Goal: Transaction & Acquisition: Obtain resource

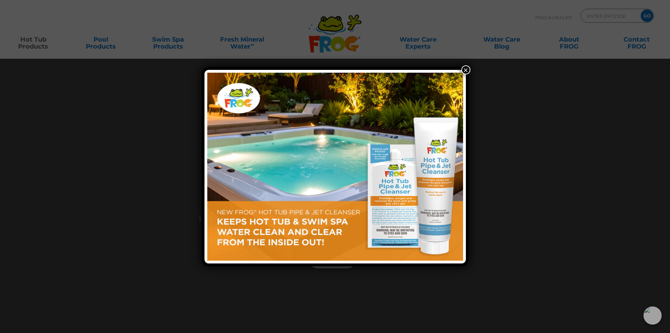
click at [467, 69] on button "×" at bounding box center [465, 69] width 9 height 9
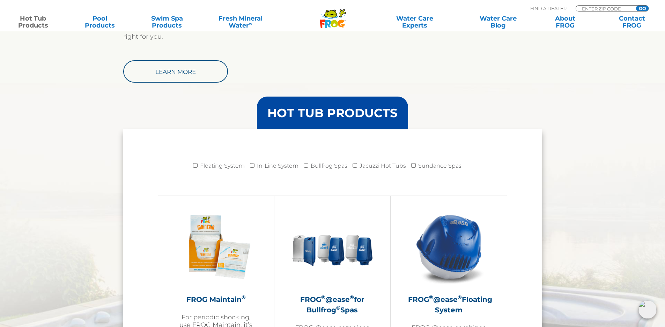
scroll to position [663, 0]
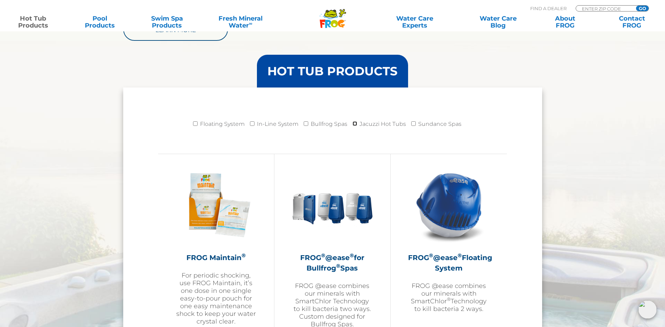
click at [356, 124] on input "Jacuzzi Hot Tubs" at bounding box center [354, 123] width 5 height 5
checkbox input "true"
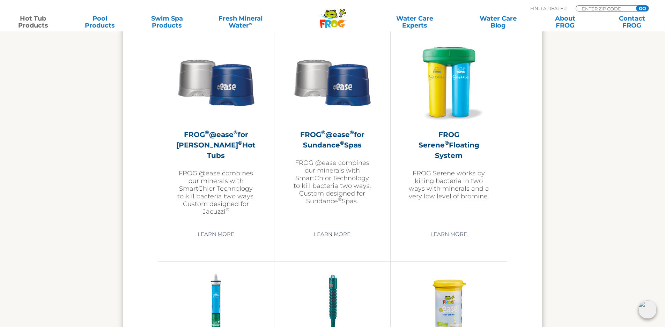
scroll to position [1221, 0]
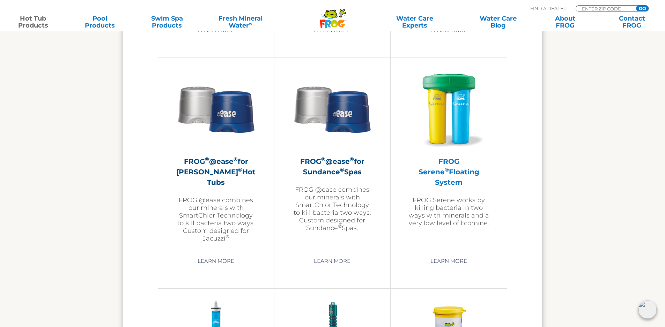
click at [431, 168] on h2 "FROG Serene ® Floating System" at bounding box center [448, 171] width 81 height 31
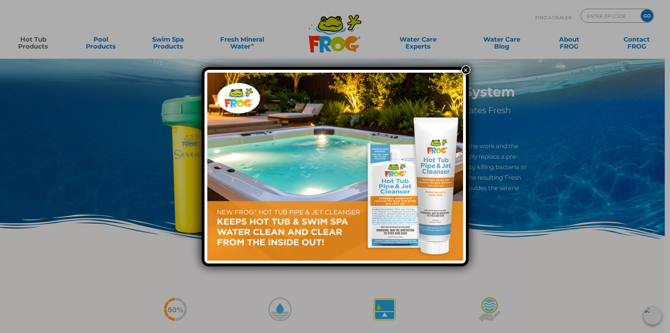
click at [466, 68] on button "×" at bounding box center [465, 69] width 9 height 9
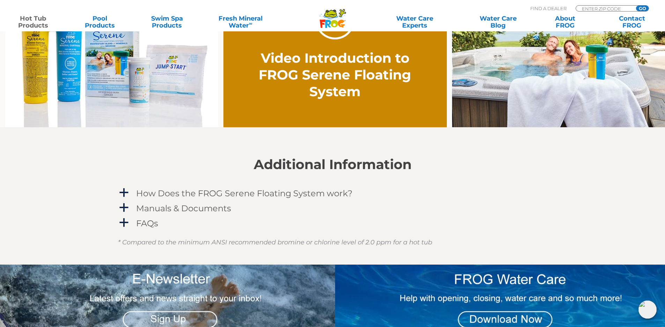
scroll to position [558, 0]
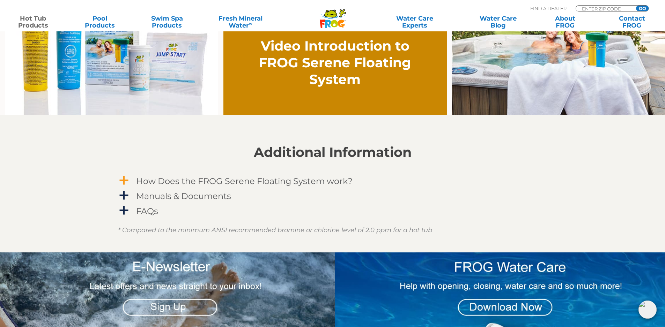
click at [123, 179] on span "a" at bounding box center [124, 181] width 10 height 10
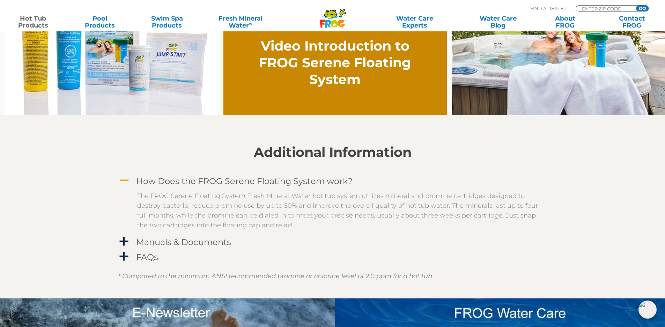
click at [123, 179] on span "A" at bounding box center [124, 181] width 10 height 10
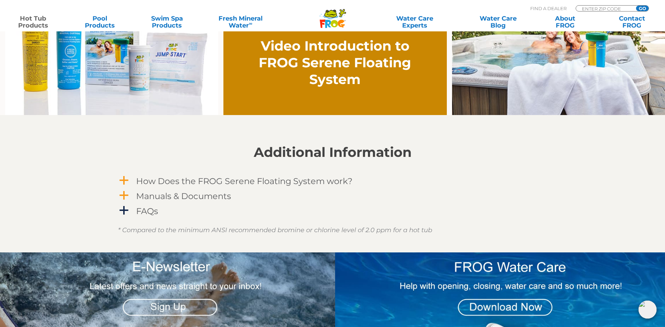
click at [125, 196] on span "a" at bounding box center [124, 196] width 10 height 10
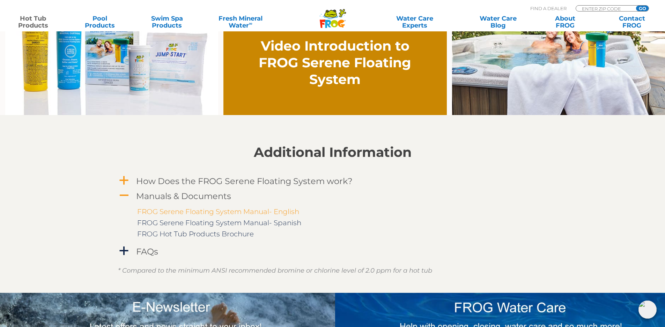
click at [246, 210] on link "FROG Serene Floating System Manual- English" at bounding box center [218, 212] width 162 height 8
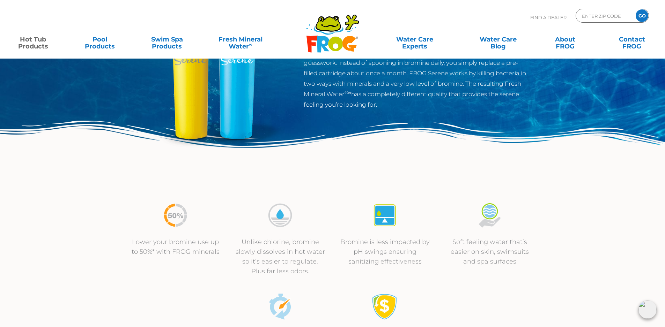
scroll to position [0, 0]
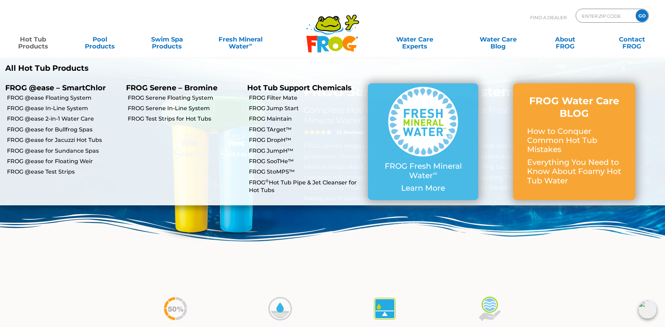
click at [36, 39] on link "Hot Tub Products" at bounding box center [33, 39] width 52 height 14
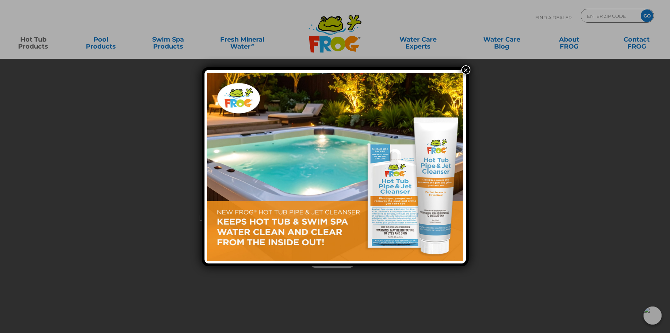
click at [465, 70] on button "×" at bounding box center [465, 69] width 9 height 9
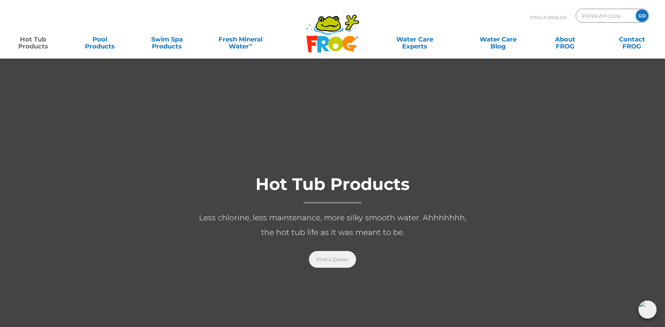
click at [336, 259] on link "Find a Dealer" at bounding box center [332, 259] width 47 height 17
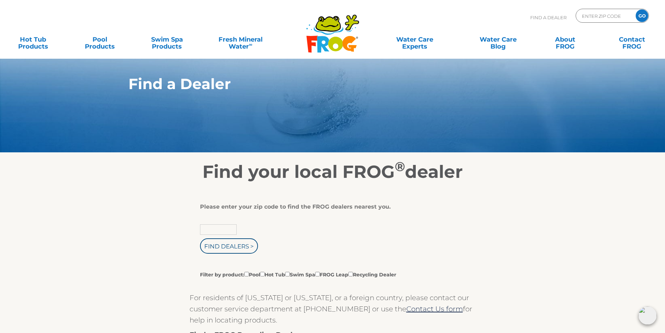
click at [230, 229] on input "text" at bounding box center [218, 229] width 37 height 10
type input "19810"
click at [200, 238] on input "Find Dealers >" at bounding box center [229, 245] width 58 height 15
click at [232, 242] on input "Find Dealers >" at bounding box center [229, 245] width 58 height 15
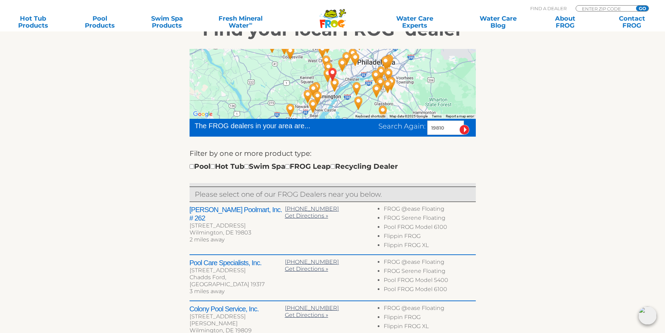
scroll to position [174, 0]
